Goal: Transaction & Acquisition: Register for event/course

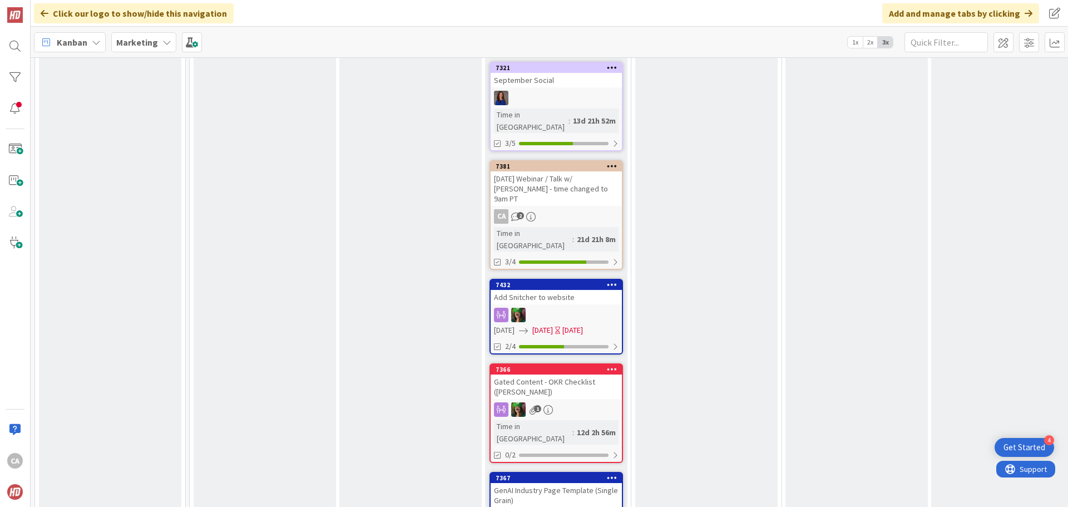
scroll to position [965, 0]
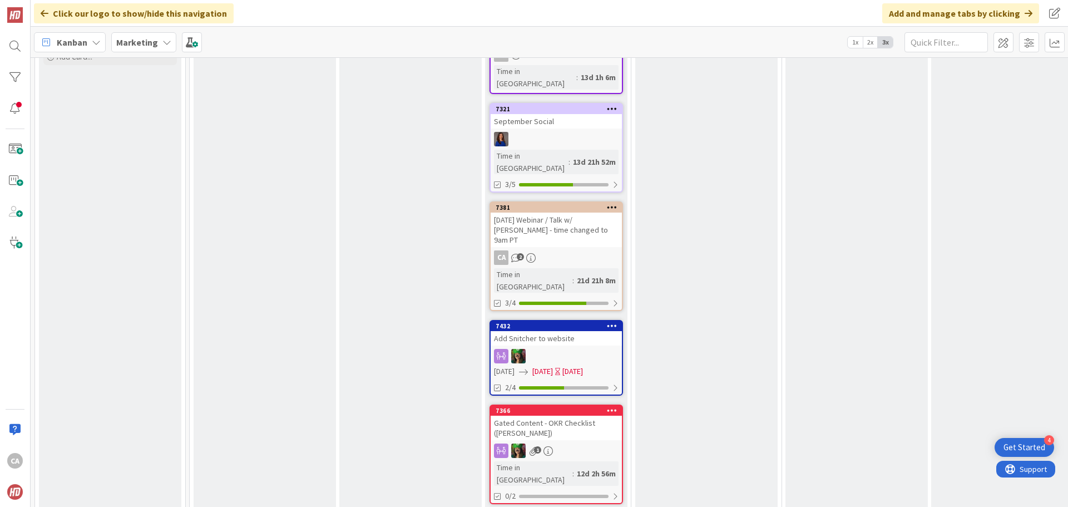
click at [575, 212] on div "[DATE] Webinar / Talk w/ [PERSON_NAME] - time changed to 9am PT" at bounding box center [555, 229] width 131 height 34
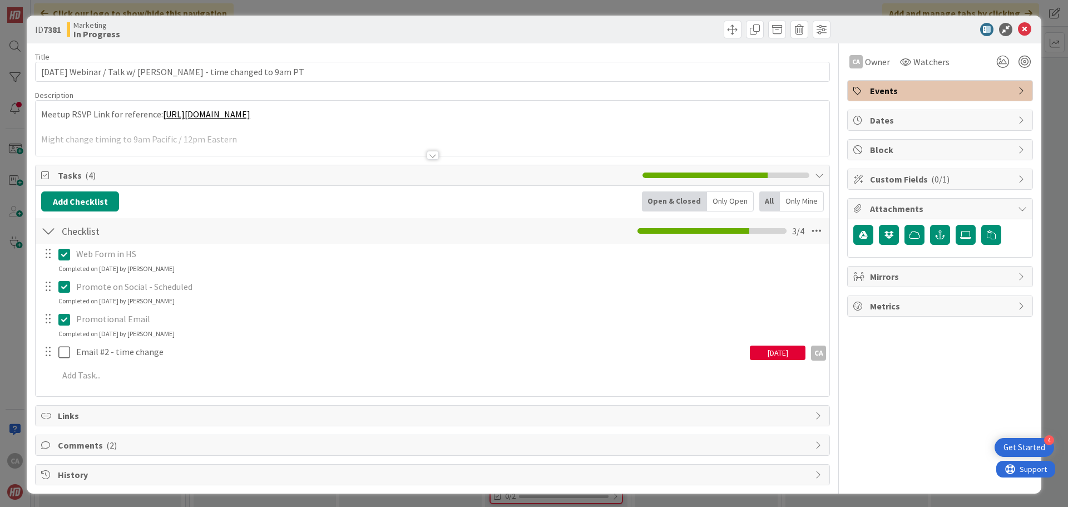
scroll to position [2, 0]
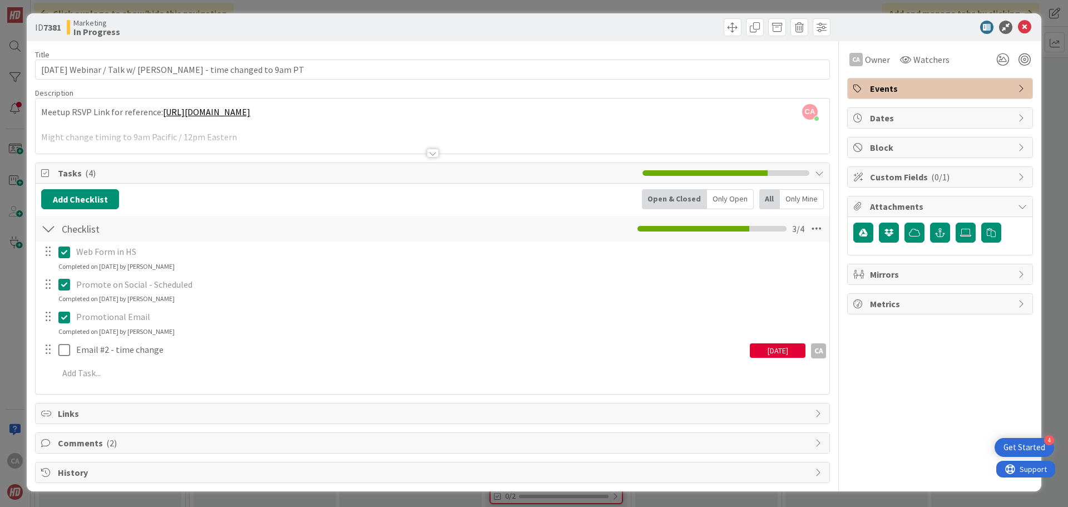
click at [386, 446] on span "Comments ( 2 )" at bounding box center [433, 442] width 751 height 13
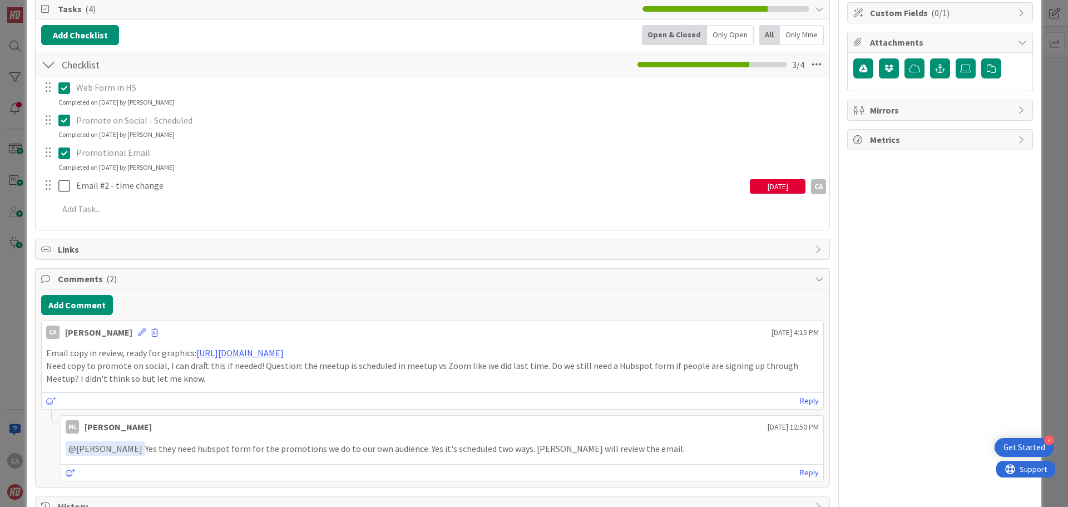
scroll to position [169, 0]
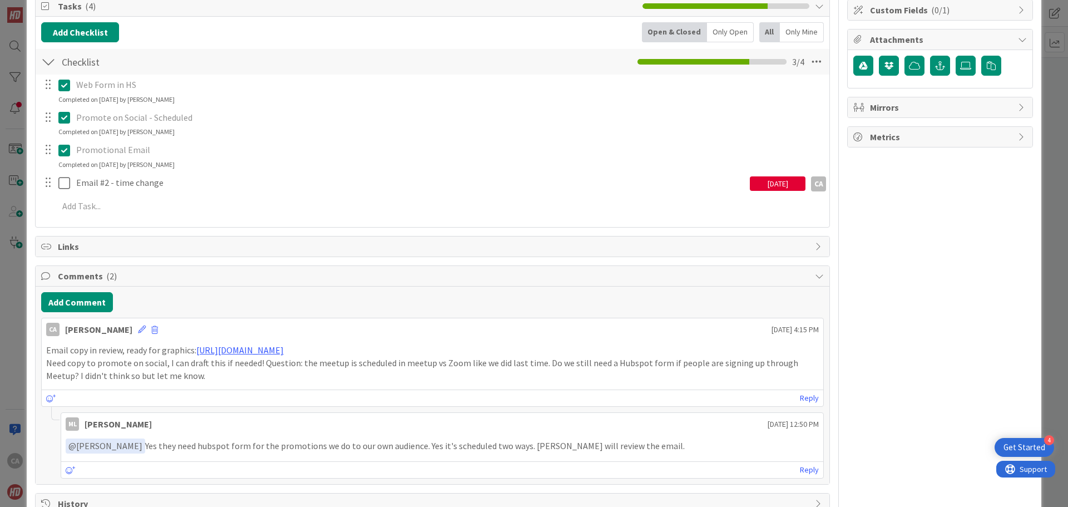
click at [380, 294] on div "Add Comment" at bounding box center [432, 302] width 782 height 20
click at [381, 277] on span "Comments ( 2 )" at bounding box center [433, 275] width 751 height 13
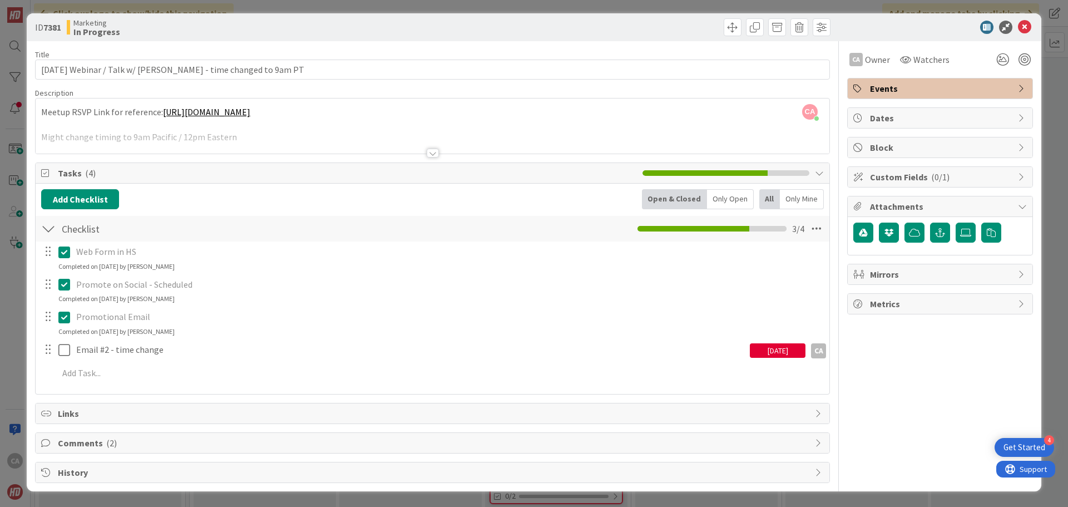
scroll to position [2, 0]
click at [1019, 26] on icon at bounding box center [1024, 27] width 13 height 13
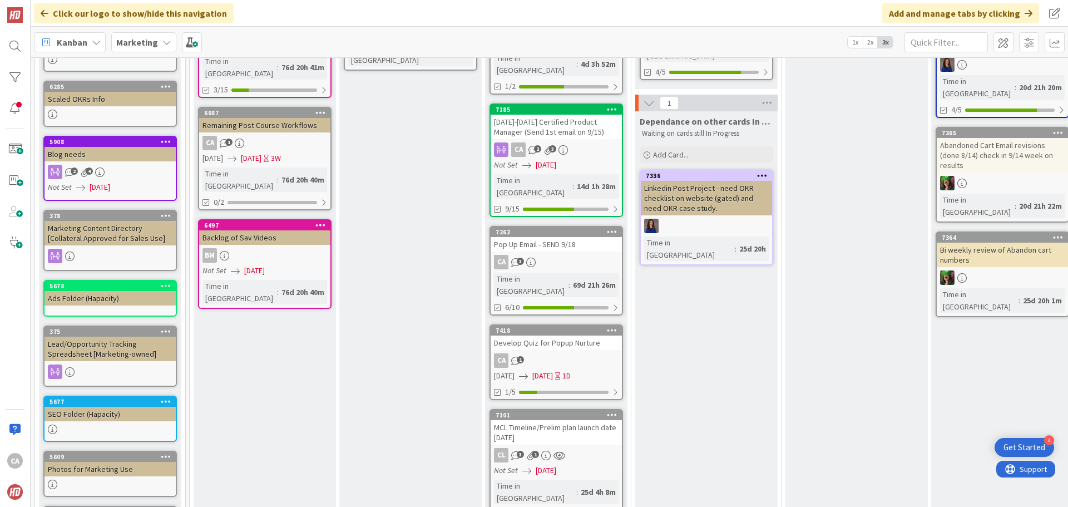
scroll to position [242, 0]
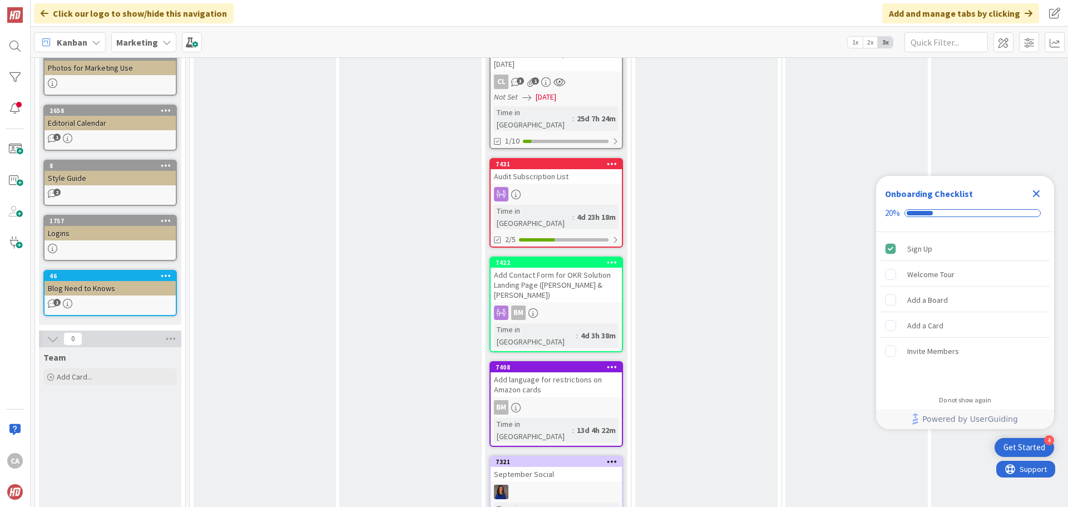
scroll to position [646, 0]
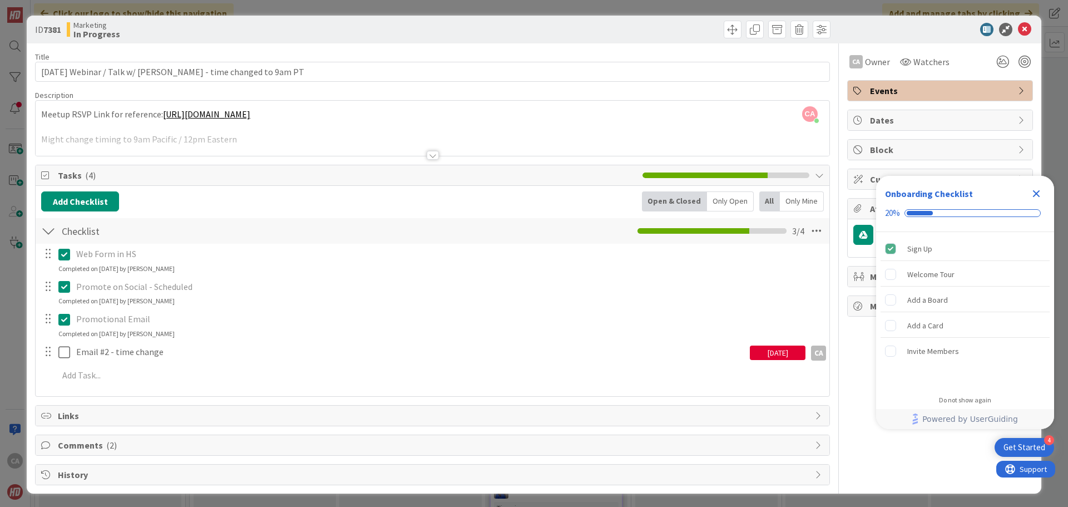
click at [429, 156] on div at bounding box center [432, 155] width 12 height 9
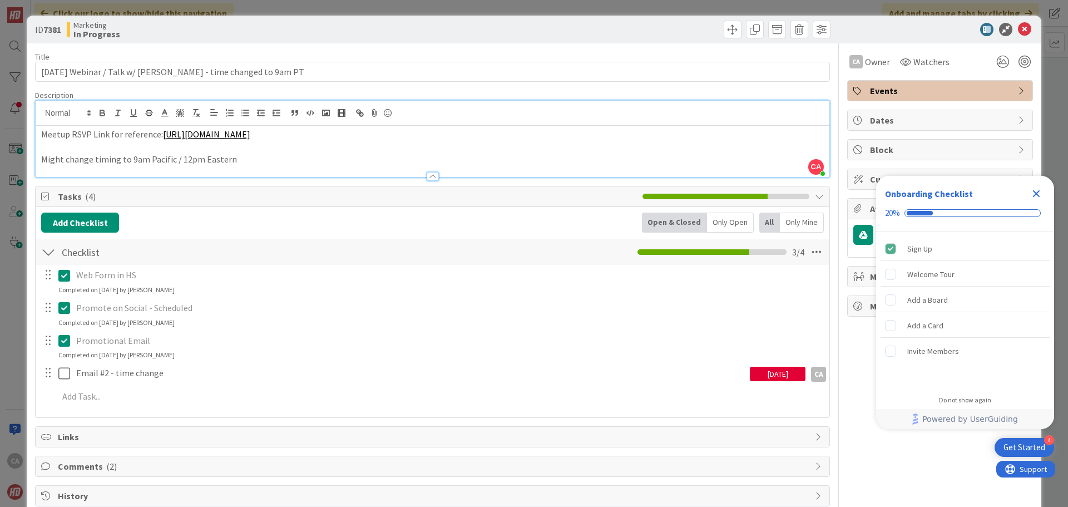
click at [250, 135] on link "[URL][DOMAIN_NAME]" at bounding box center [206, 133] width 87 height 11
click at [347, 167] on link "[URL][DOMAIN_NAME]" at bounding box center [319, 168] width 76 height 14
